Goal: Task Accomplishment & Management: Use online tool/utility

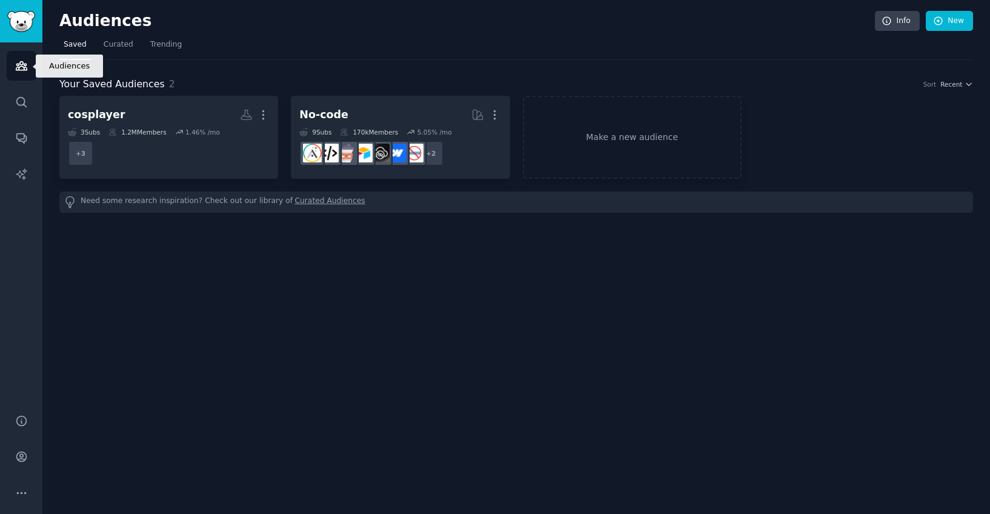
click at [31, 72] on link "Audiences" at bounding box center [22, 66] width 30 height 30
click at [640, 135] on link "Make a new audience" at bounding box center [632, 137] width 219 height 83
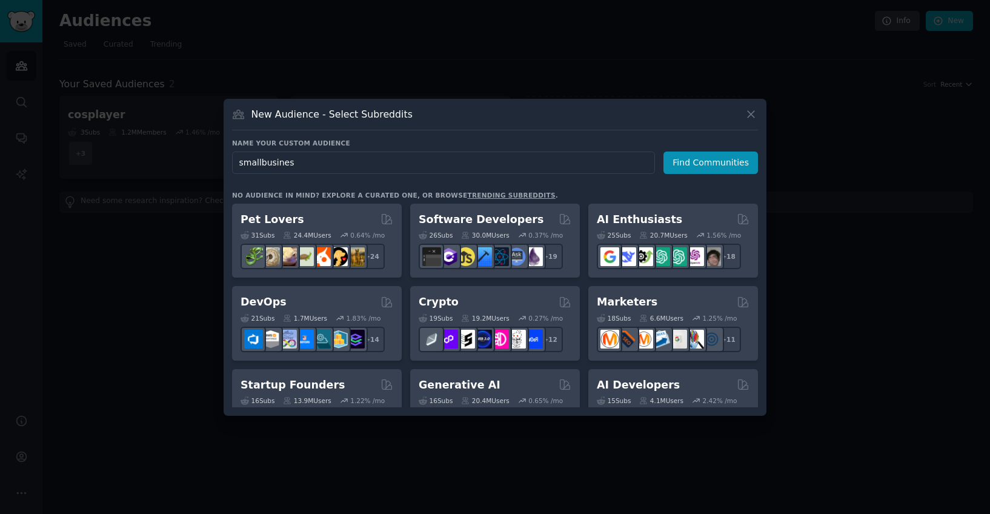
type input "smallbusiness"
click at [680, 163] on button "Find Communities" at bounding box center [711, 162] width 95 height 22
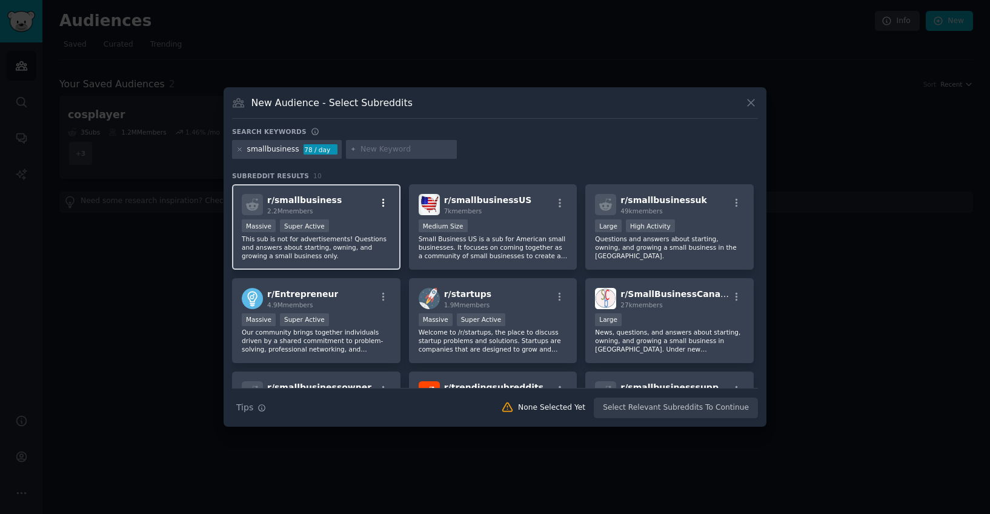
click at [384, 204] on icon "button" at bounding box center [383, 203] width 2 height 8
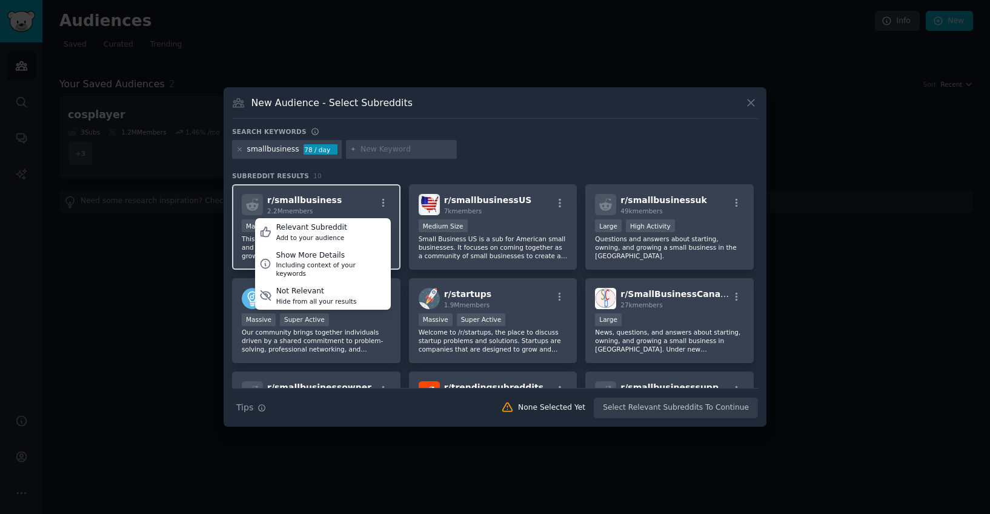
click at [345, 204] on div "r/ smallbusiness 2.2M members Relevant Subreddit Add to your audience Show More…" at bounding box center [316, 204] width 149 height 21
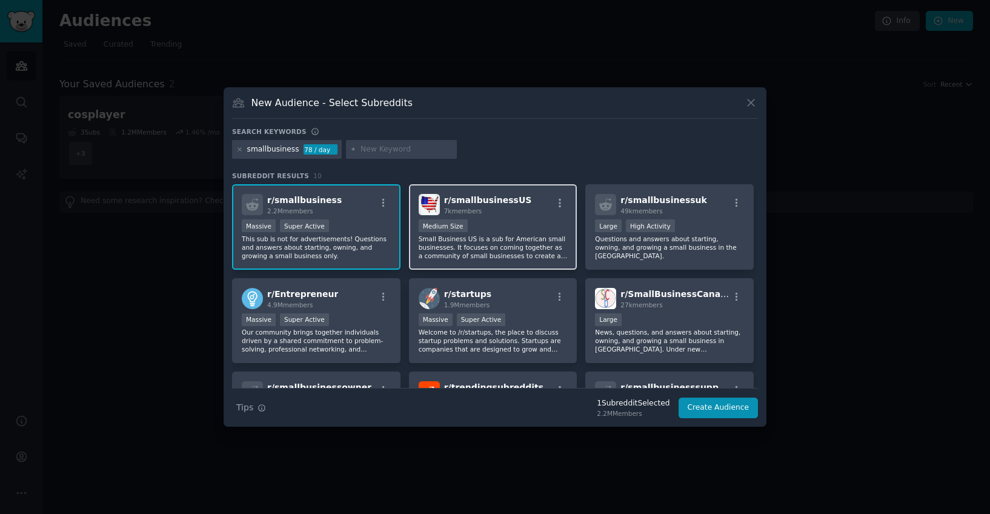
click at [525, 225] on div "1000 - 10,000 members Medium Size" at bounding box center [493, 226] width 149 height 15
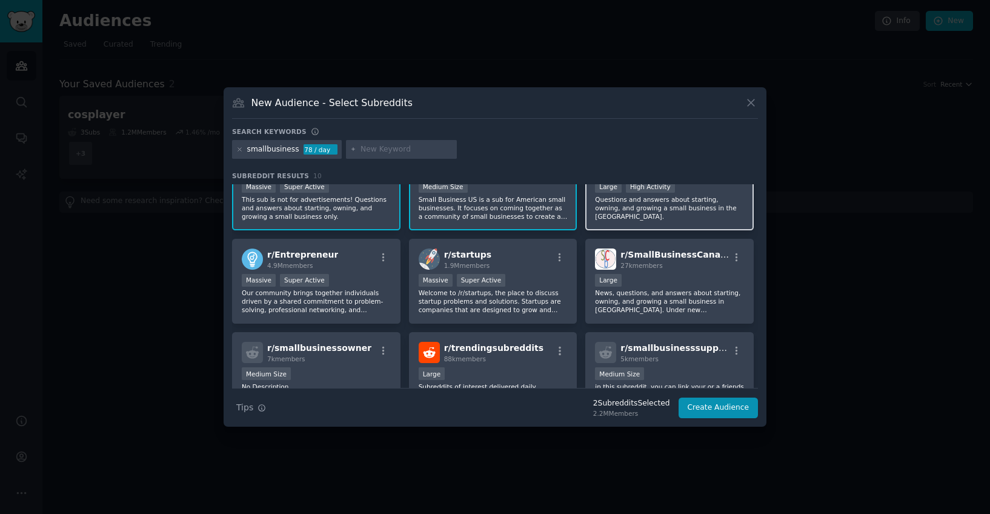
scroll to position [91, 0]
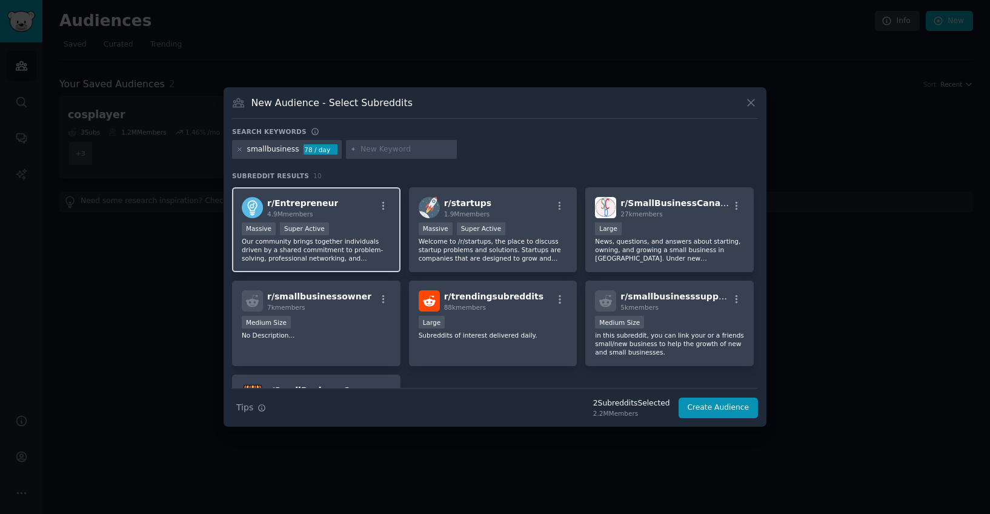
click at [321, 260] on p "Our community brings together individuals driven by a shared commitment to prob…" at bounding box center [316, 249] width 149 height 25
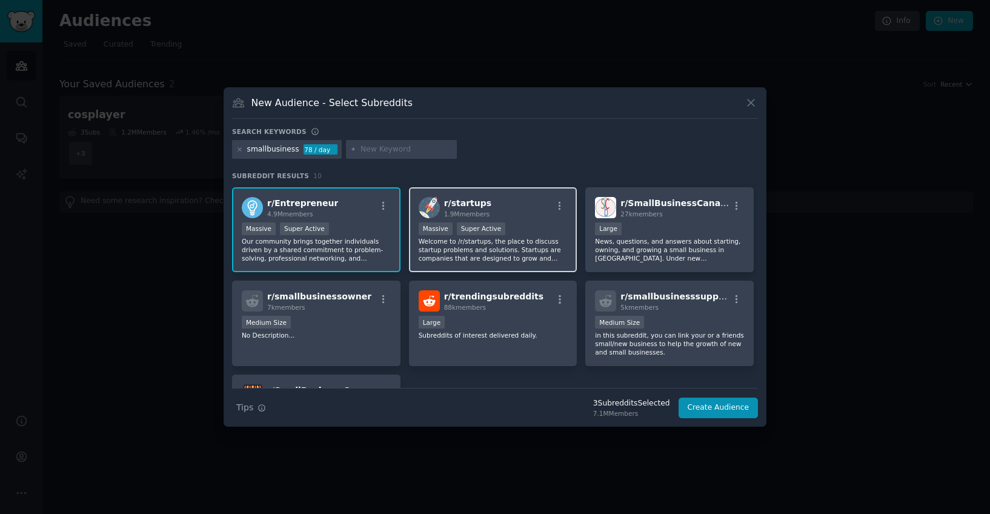
click at [494, 245] on p "Welcome to /r/startups, the place to discuss startup problems and solutions. St…" at bounding box center [493, 249] width 149 height 25
click at [493, 253] on p "Welcome to /r/startups, the place to discuss startup problems and solutions. St…" at bounding box center [493, 249] width 149 height 25
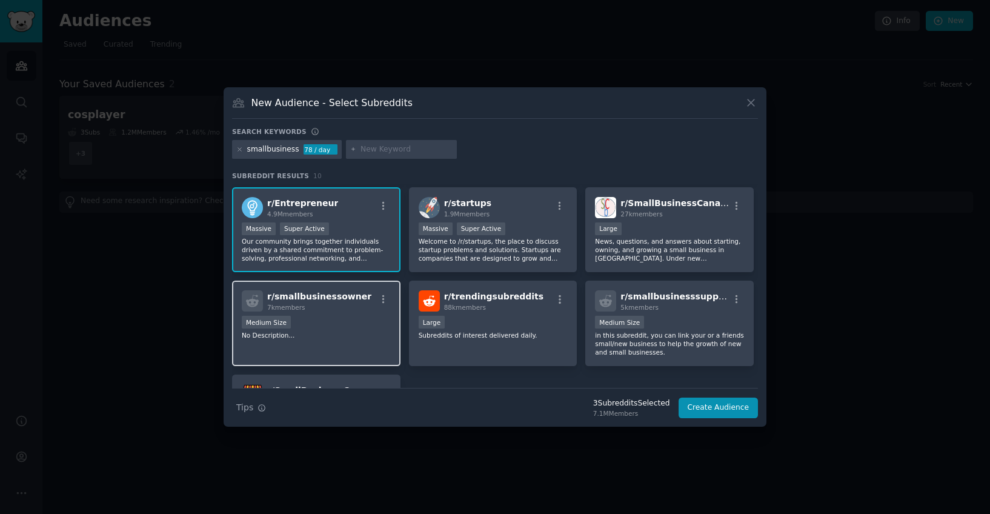
click at [338, 336] on p "No Description..." at bounding box center [316, 335] width 149 height 8
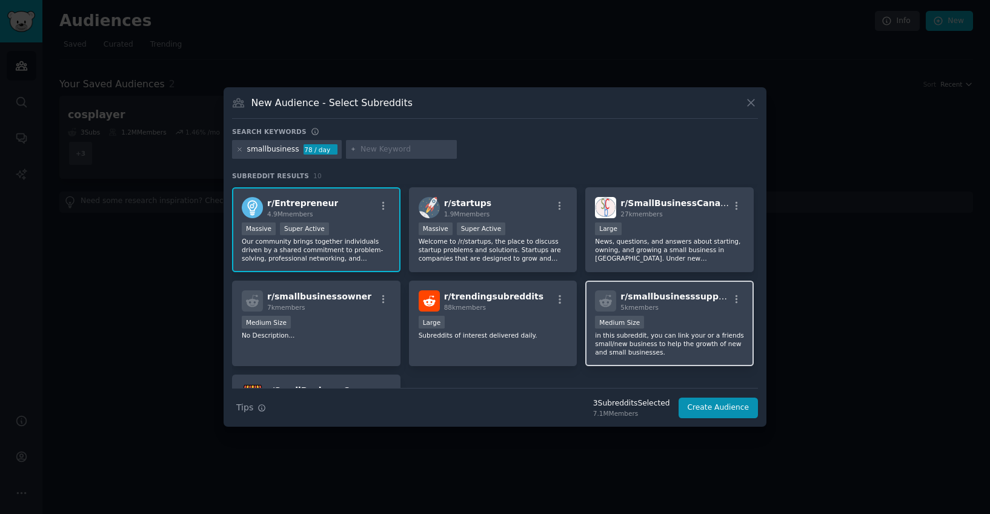
click at [697, 329] on div "1000 - 10,000 members Medium Size" at bounding box center [669, 323] width 149 height 15
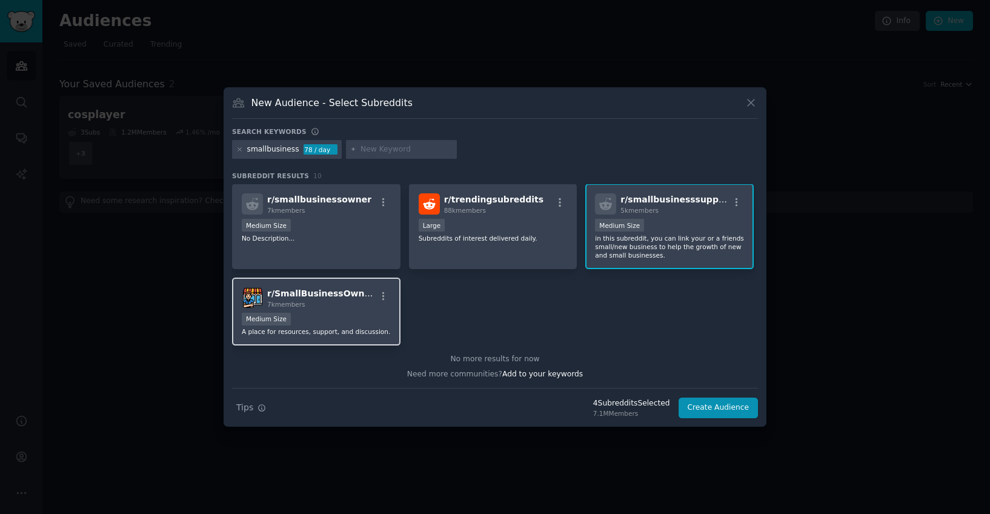
click at [341, 333] on p "A place for resources, support, and discussion." at bounding box center [316, 331] width 149 height 8
click at [751, 411] on button "Create Audience" at bounding box center [719, 408] width 80 height 21
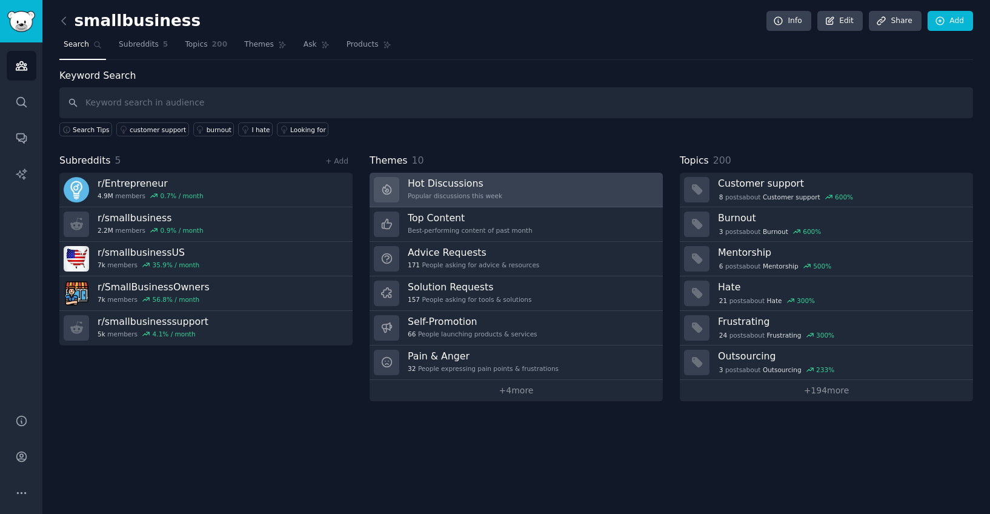
click at [504, 176] on link "Hot Discussions Popular discussions this week" at bounding box center [516, 190] width 293 height 35
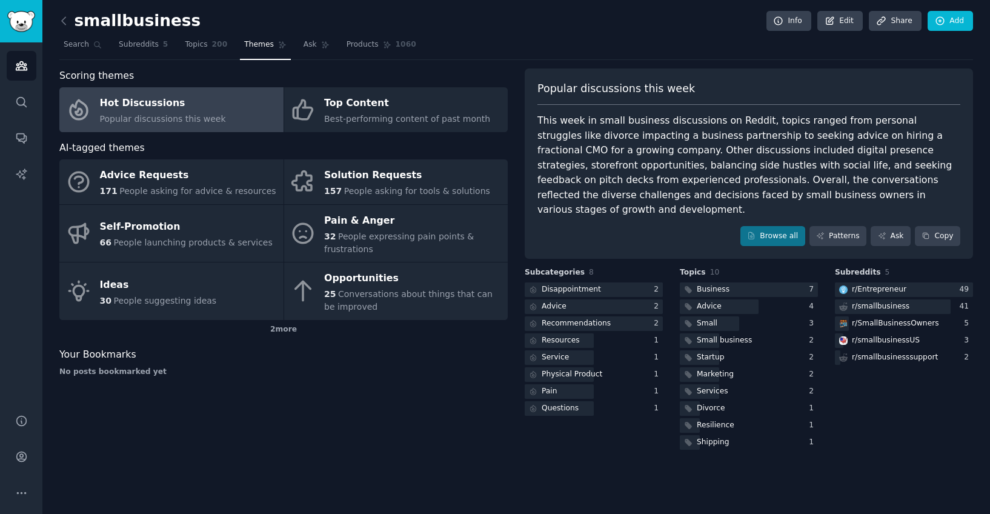
click at [844, 209] on div "Popular discussions this week This week in small business discussions on Reddit…" at bounding box center [749, 163] width 448 height 191
click at [837, 226] on link "Patterns" at bounding box center [838, 236] width 57 height 21
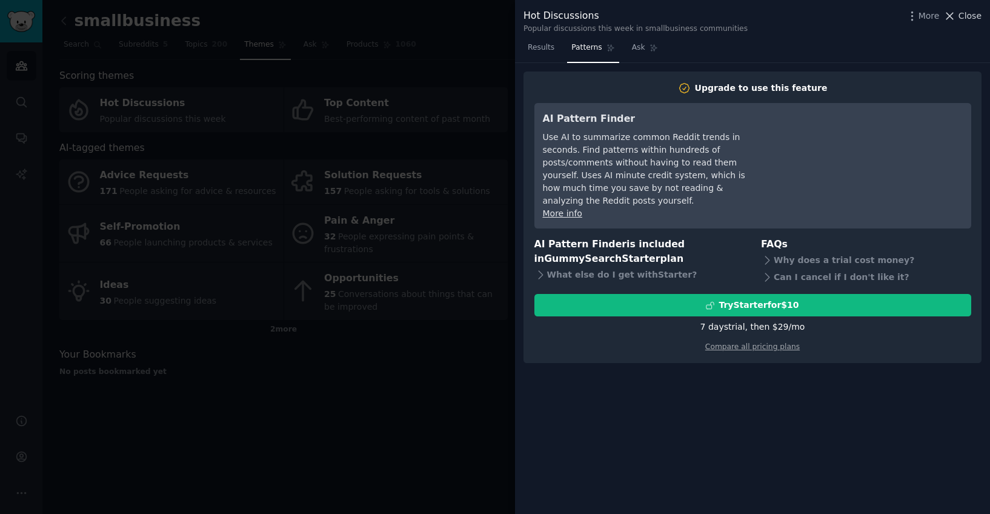
click at [966, 20] on span "Close" at bounding box center [970, 16] width 23 height 13
